Goal: Contribute content: Add original content to the website for others to see

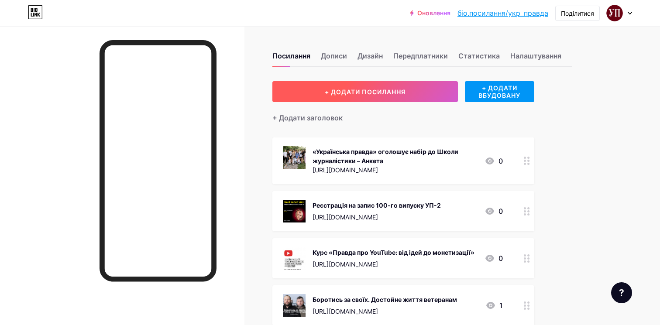
click at [402, 90] on font "+ ДОДАТИ ПОСИЛАННЯ" at bounding box center [365, 91] width 81 height 7
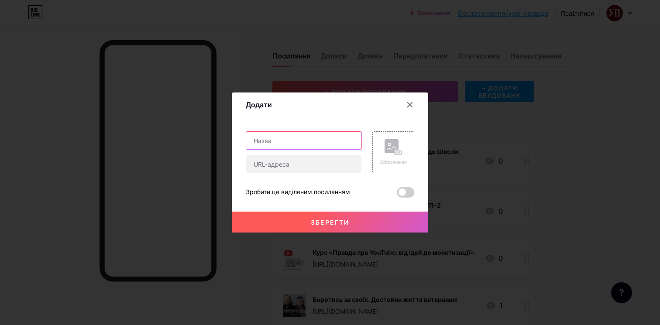
click at [281, 140] on input "text" at bounding box center [303, 140] width 115 height 17
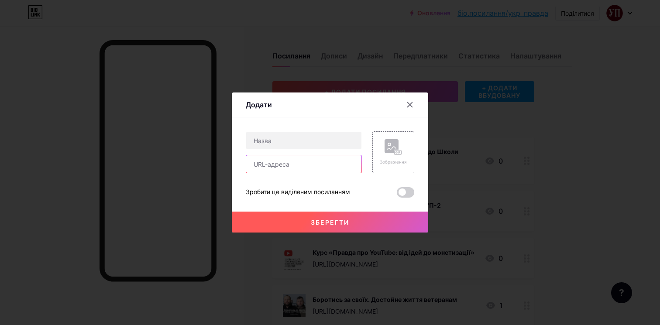
click at [280, 167] on input "text" at bounding box center [303, 163] width 115 height 17
paste input "[URL][DOMAIN_NAME]"
type input "[URL][DOMAIN_NAME]"
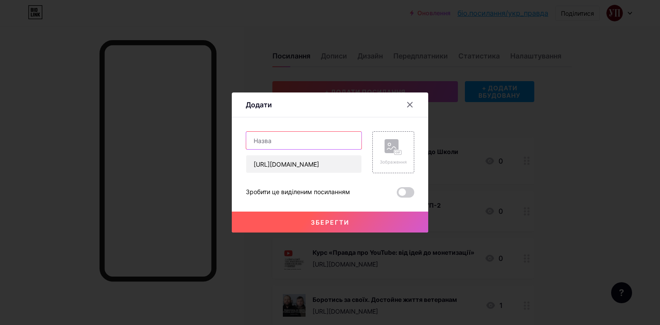
click at [274, 147] on input "text" at bounding box center [303, 140] width 115 height 17
paste input "Придбати квитки"
paste input "Третій щорічний експортний форум"
type input "Придбати квитки на третій щорічний експортний форум"
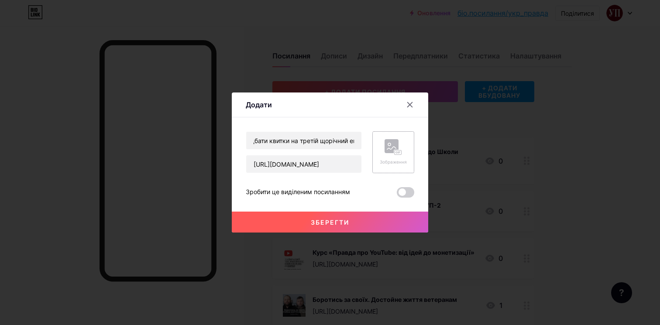
scroll to position [0, 0]
click at [392, 153] on rect at bounding box center [392, 146] width 14 height 14
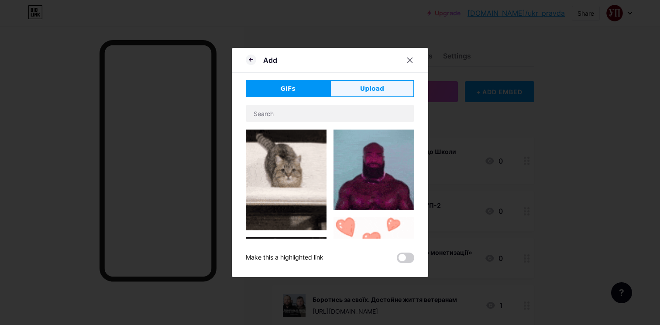
click at [349, 82] on button "Upload" at bounding box center [372, 88] width 84 height 17
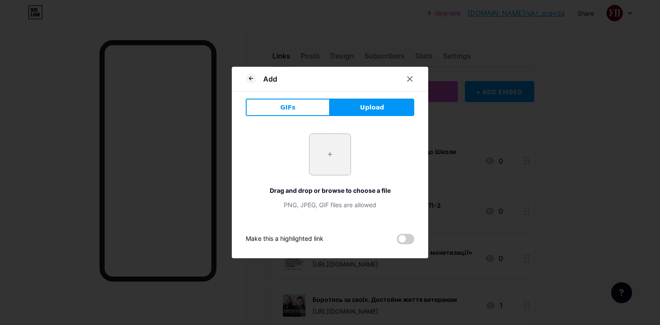
click at [332, 157] on input "file" at bounding box center [330, 154] width 41 height 41
type input "C:\fakepath\Instagram post - 14.png"
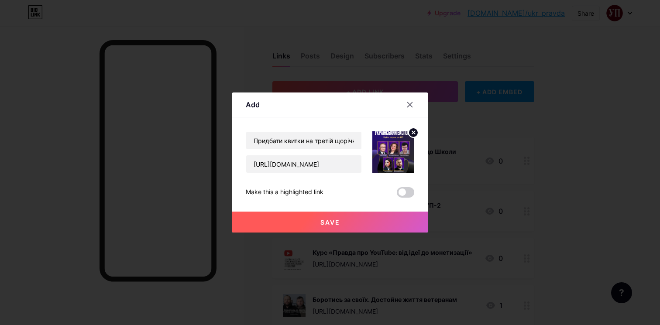
click at [347, 224] on button "Save" at bounding box center [330, 222] width 196 height 21
